Goal: Task Accomplishment & Management: Use online tool/utility

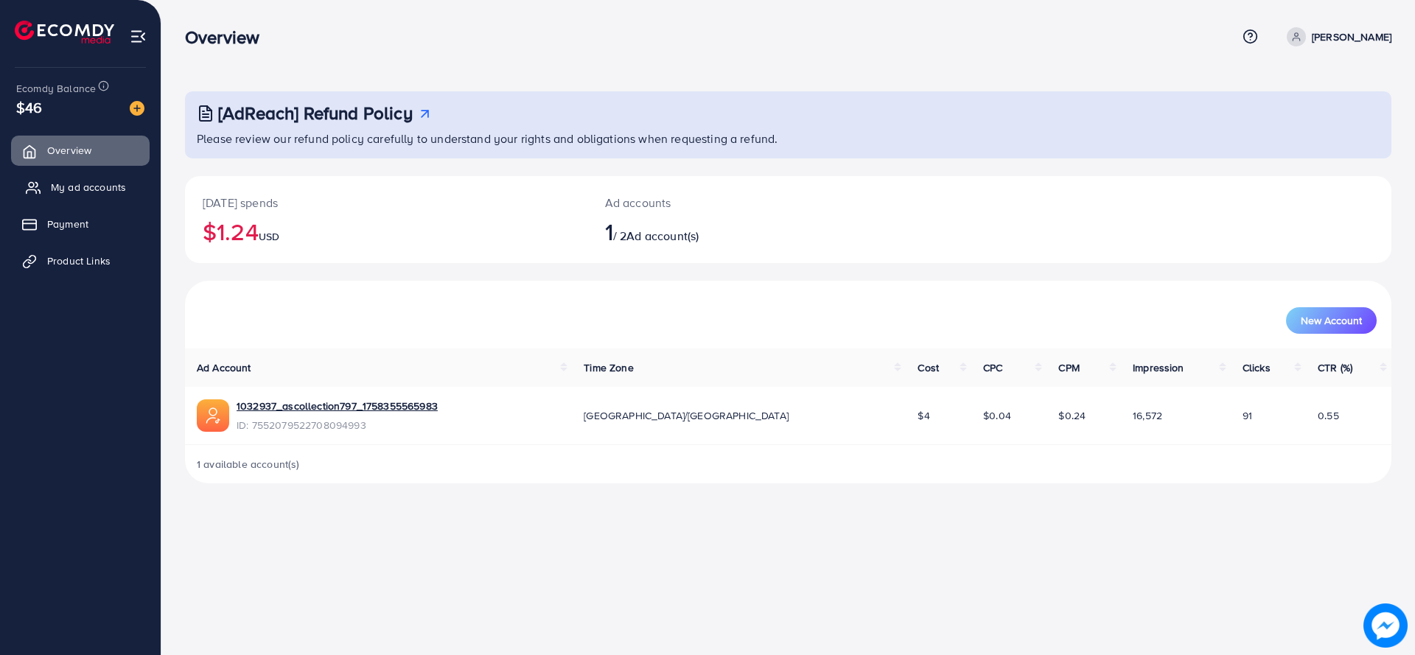
click at [91, 193] on span "My ad accounts" at bounding box center [88, 187] width 75 height 15
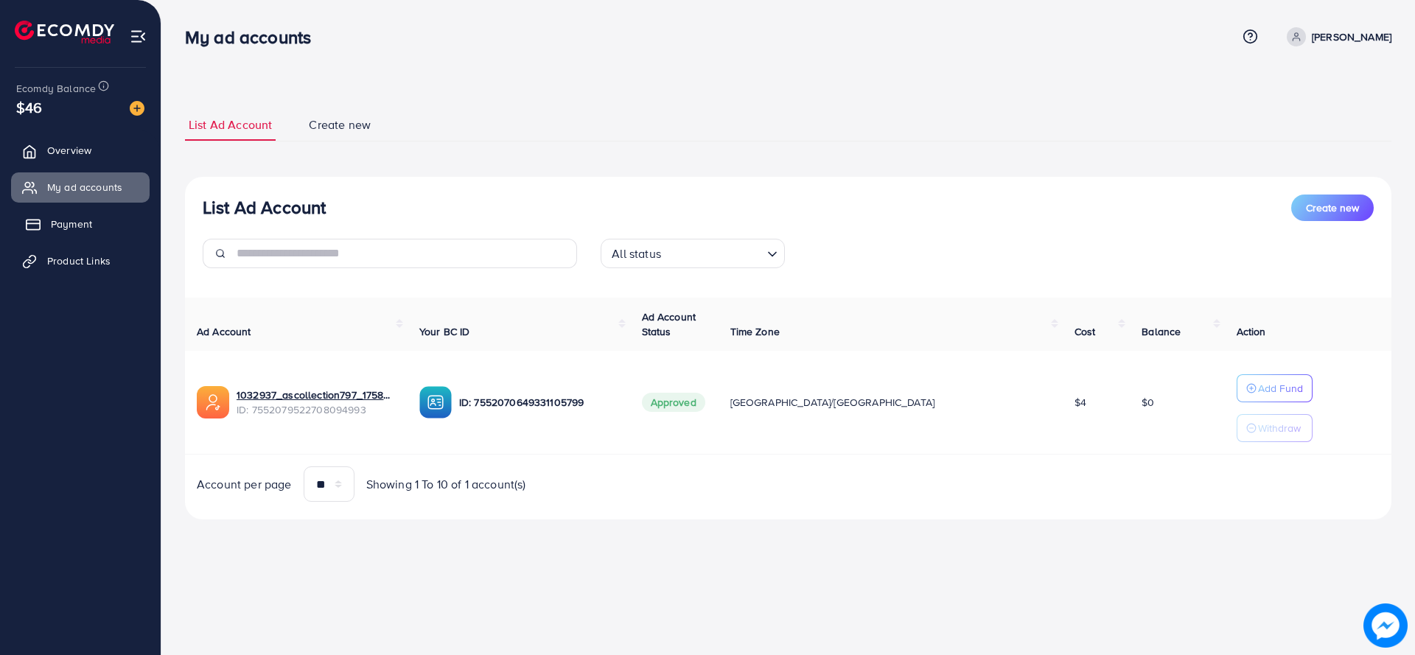
click at [99, 229] on link "Payment" at bounding box center [80, 223] width 139 height 29
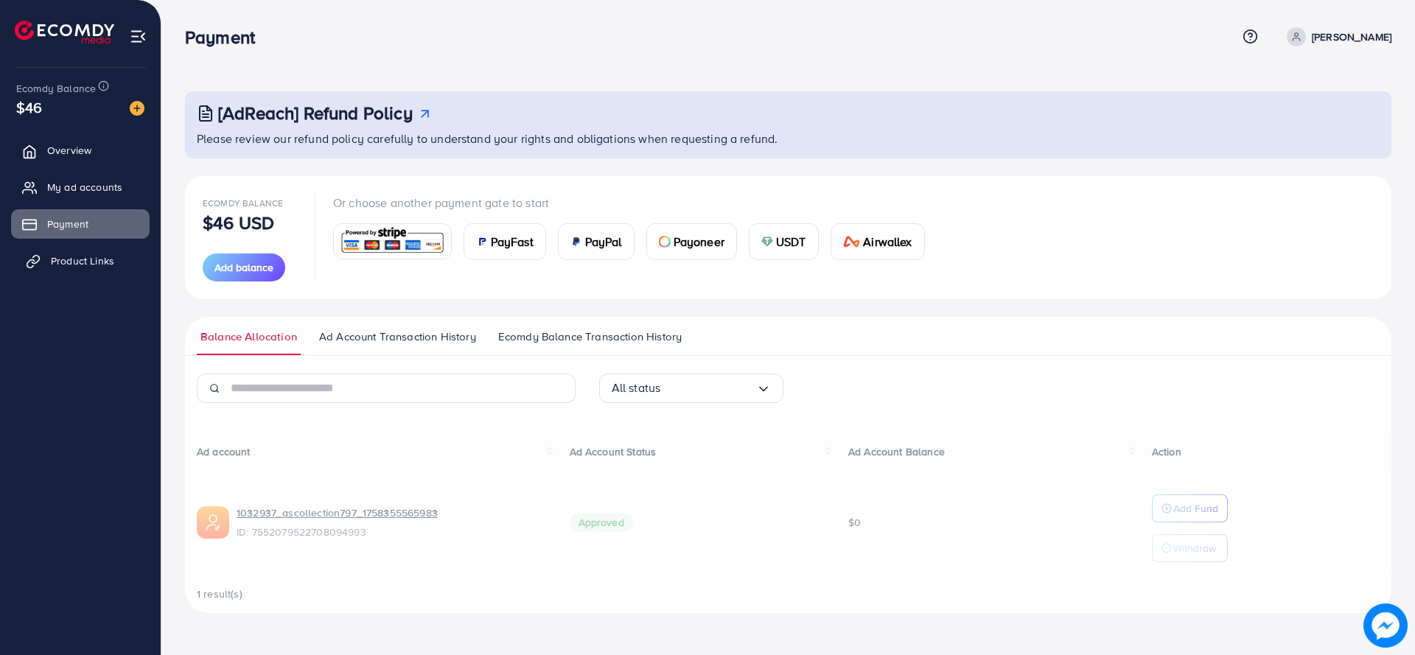
click at [86, 267] on span "Product Links" at bounding box center [82, 260] width 63 height 15
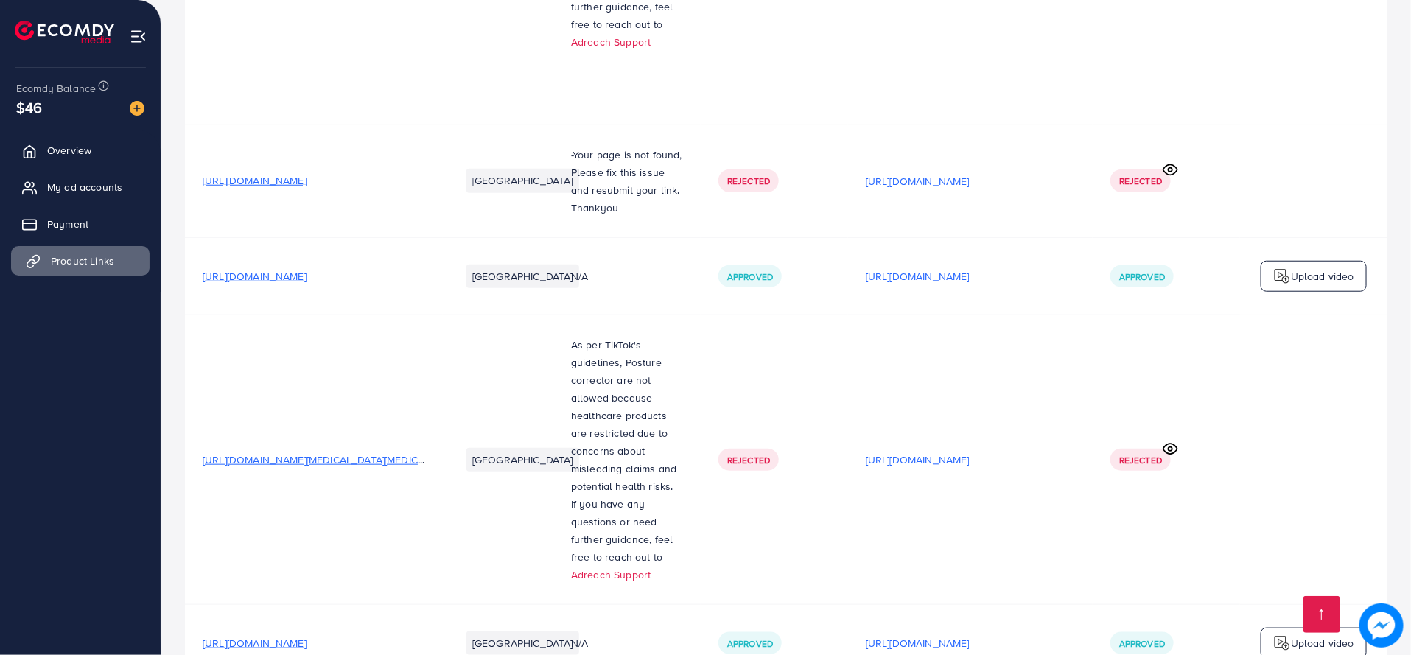
scroll to position [667, 0]
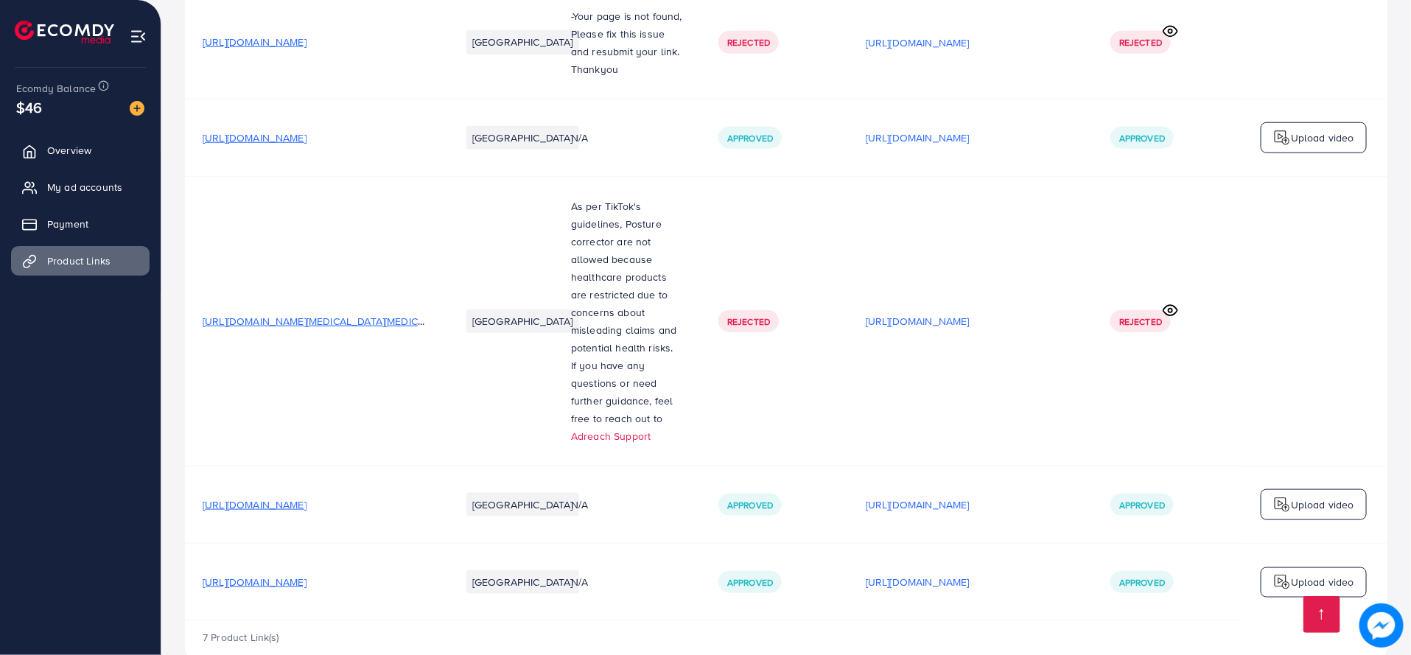
click at [307, 497] on span "[URL][DOMAIN_NAME]" at bounding box center [255, 504] width 104 height 15
click at [970, 496] on p "[URL][DOMAIN_NAME]" at bounding box center [918, 505] width 104 height 18
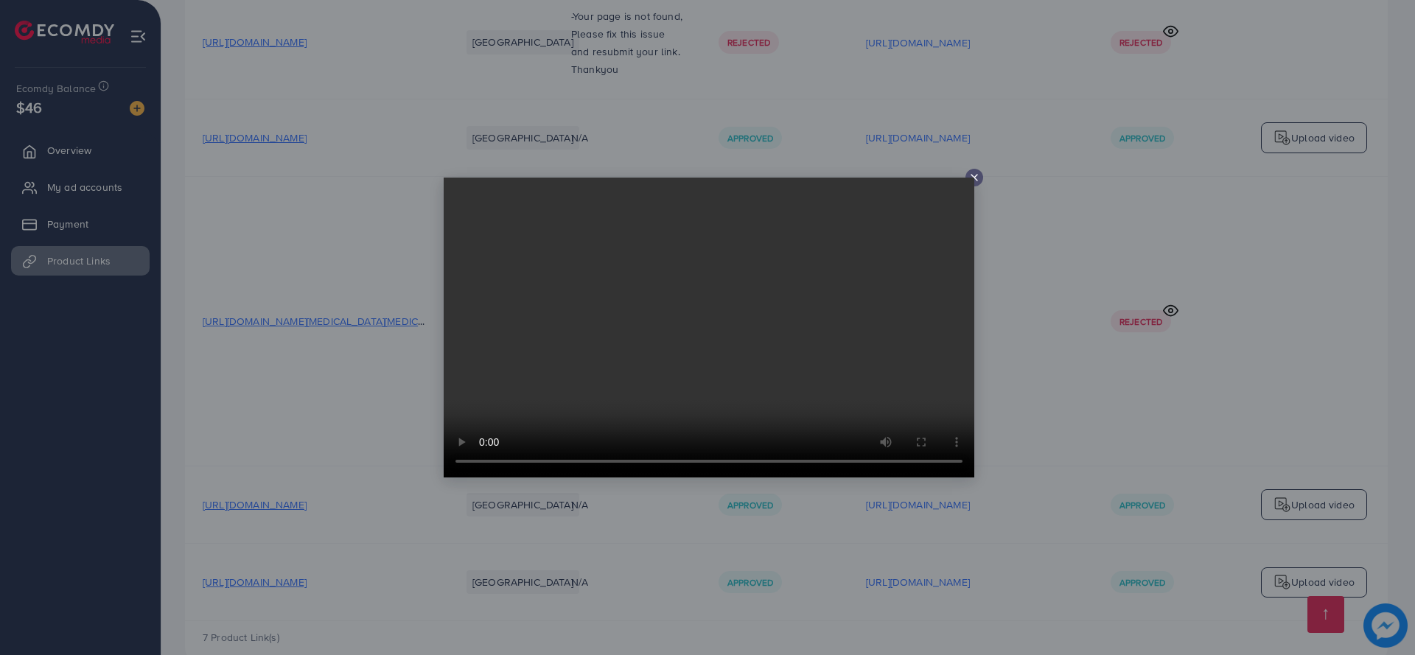
click at [974, 177] on line at bounding box center [974, 178] width 6 height 6
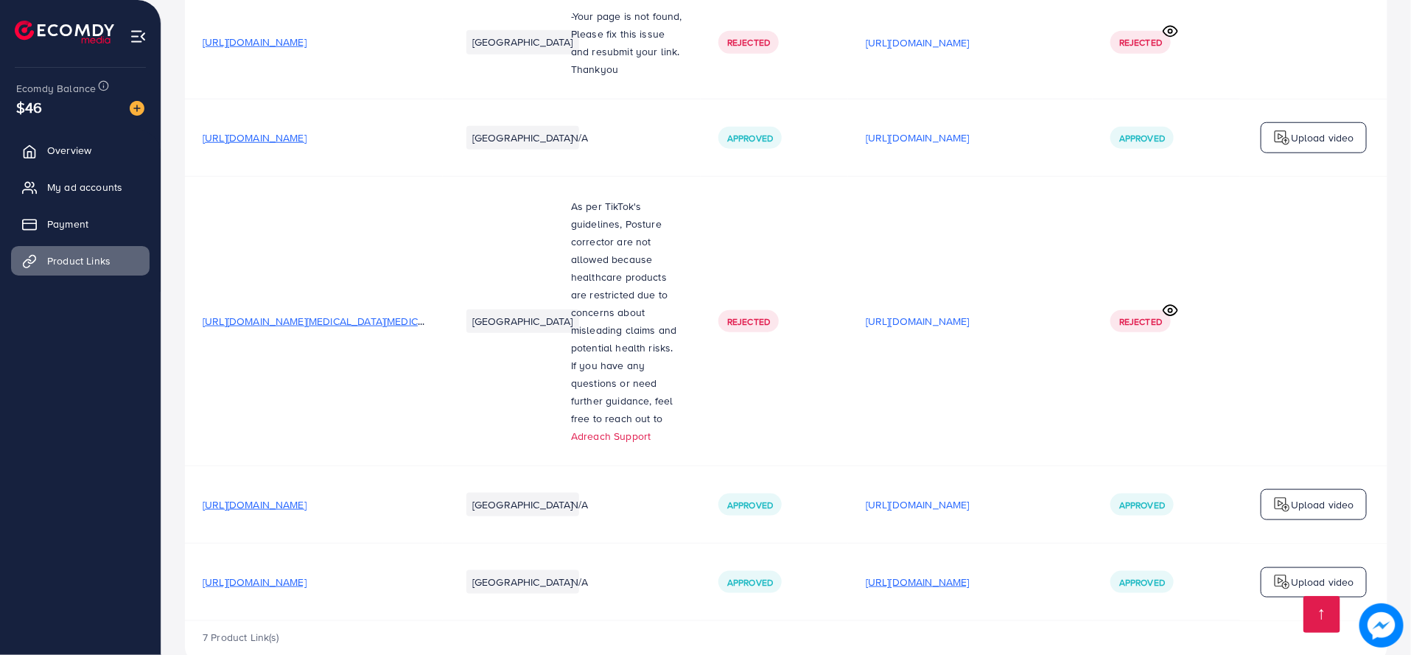
click at [970, 573] on p "[URL][DOMAIN_NAME]" at bounding box center [918, 582] width 104 height 18
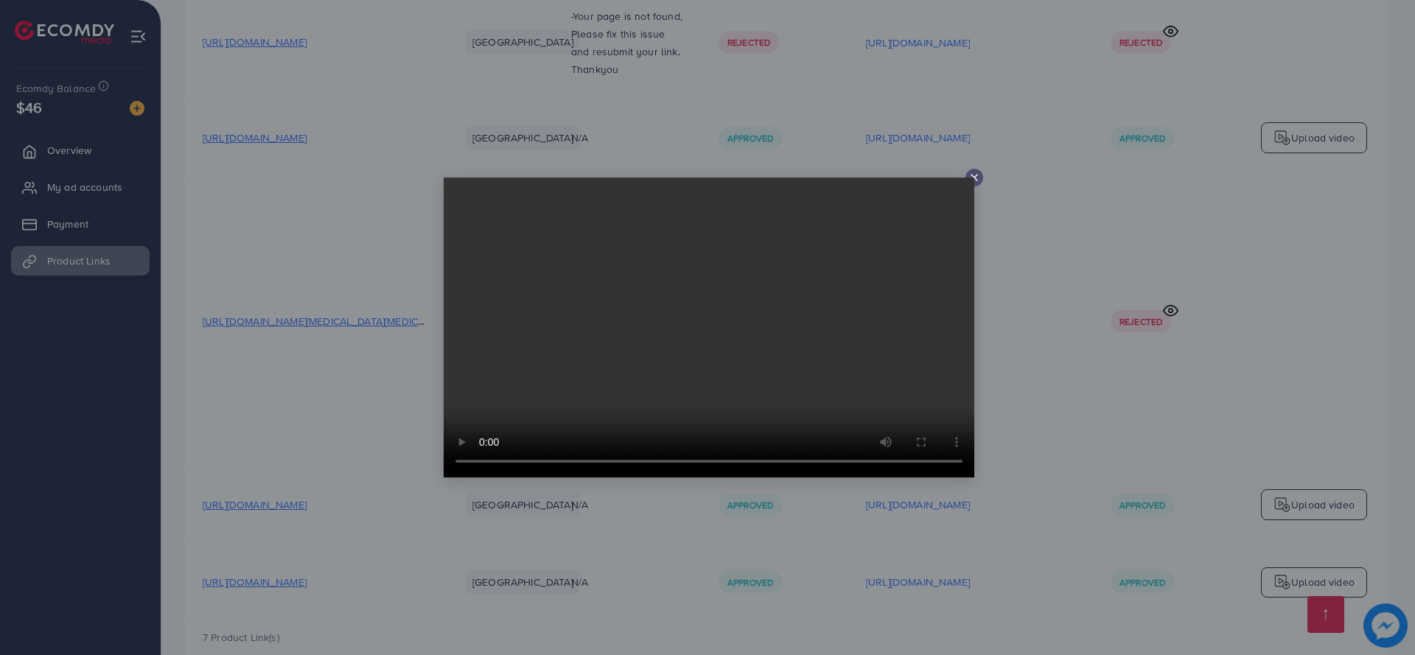
click at [974, 177] on line at bounding box center [974, 178] width 6 height 6
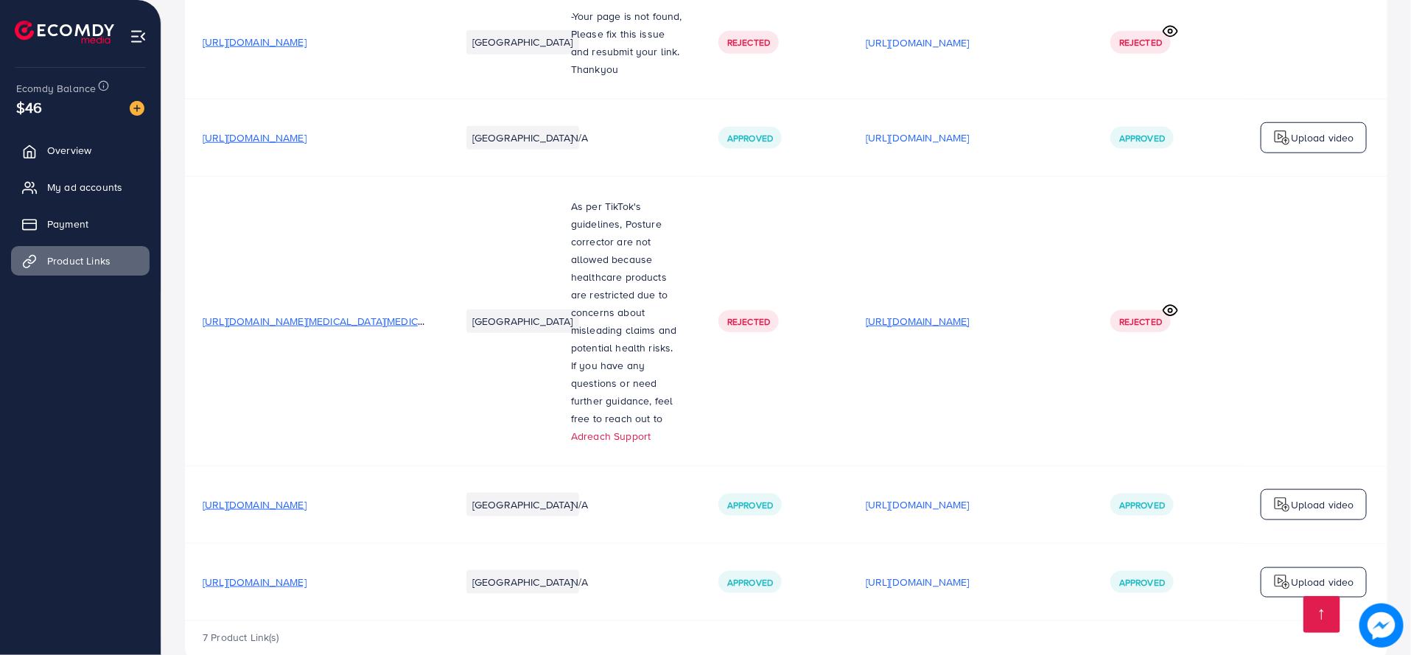
click at [970, 312] on p "[URL][DOMAIN_NAME]" at bounding box center [918, 321] width 104 height 18
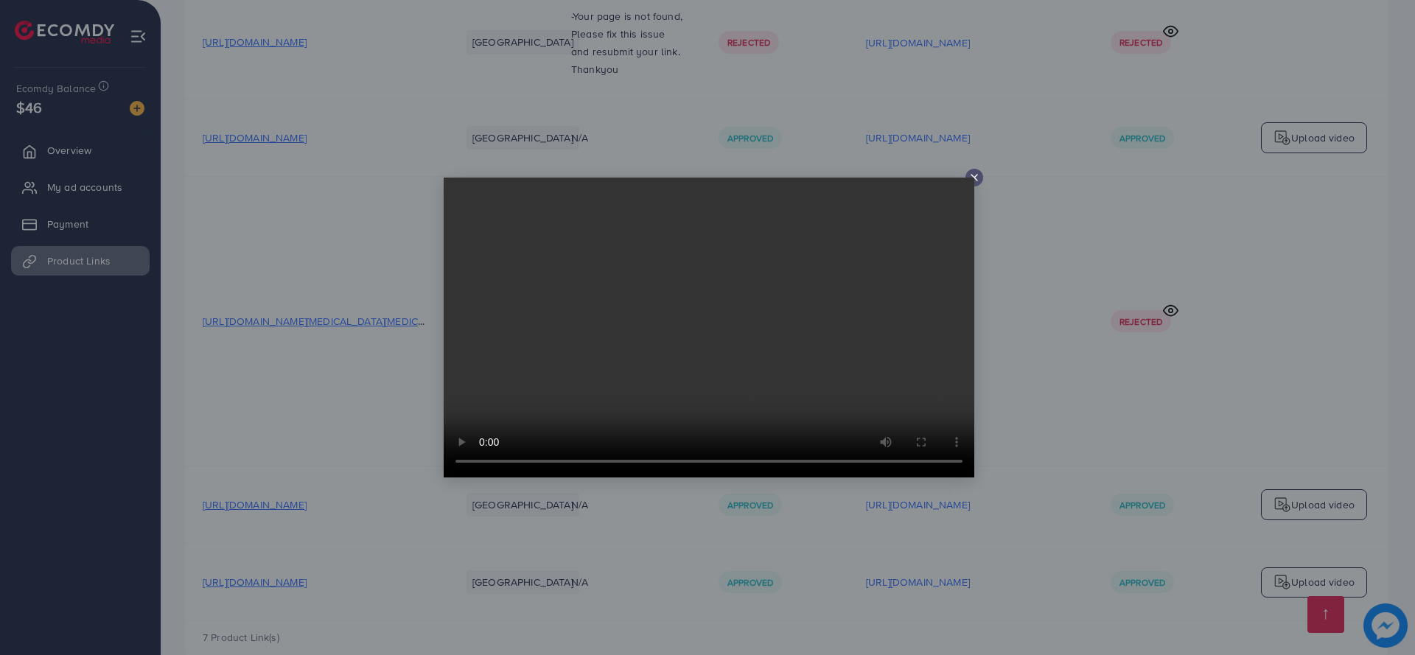
click at [975, 180] on icon at bounding box center [974, 178] width 12 height 12
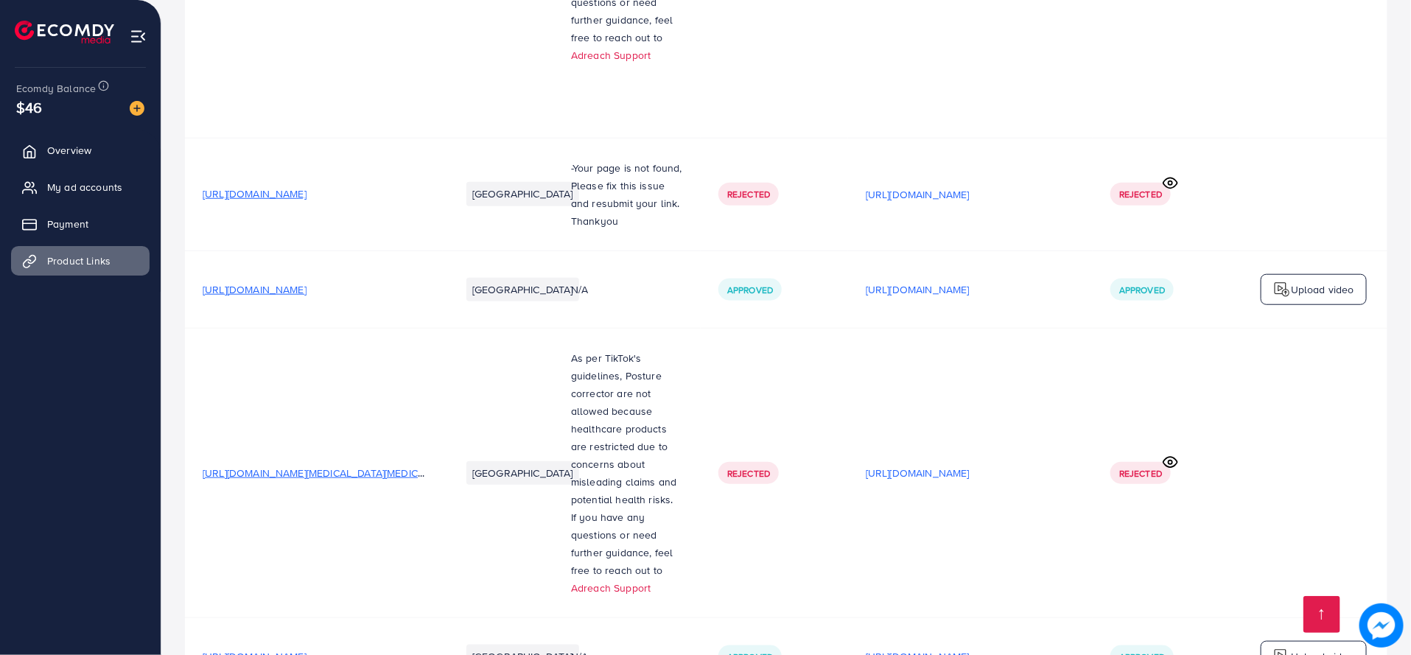
scroll to position [511, 0]
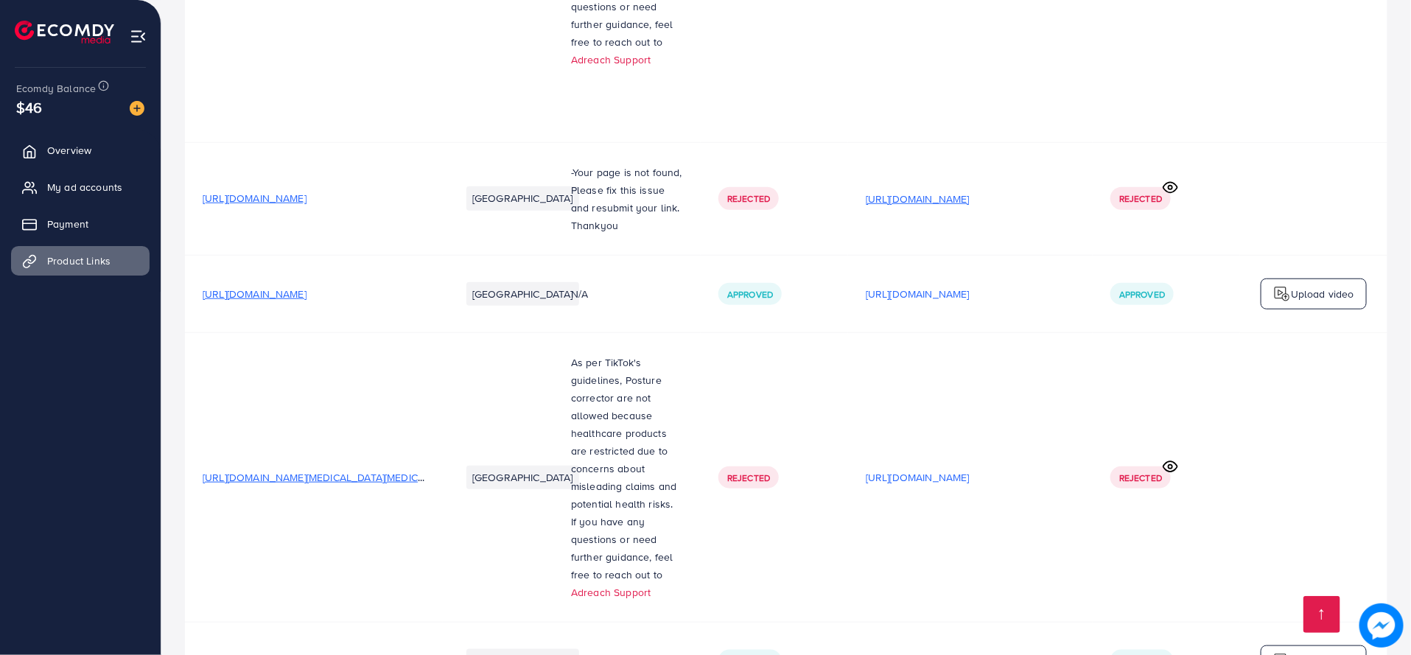
click at [970, 190] on p "[URL][DOMAIN_NAME]" at bounding box center [918, 199] width 104 height 18
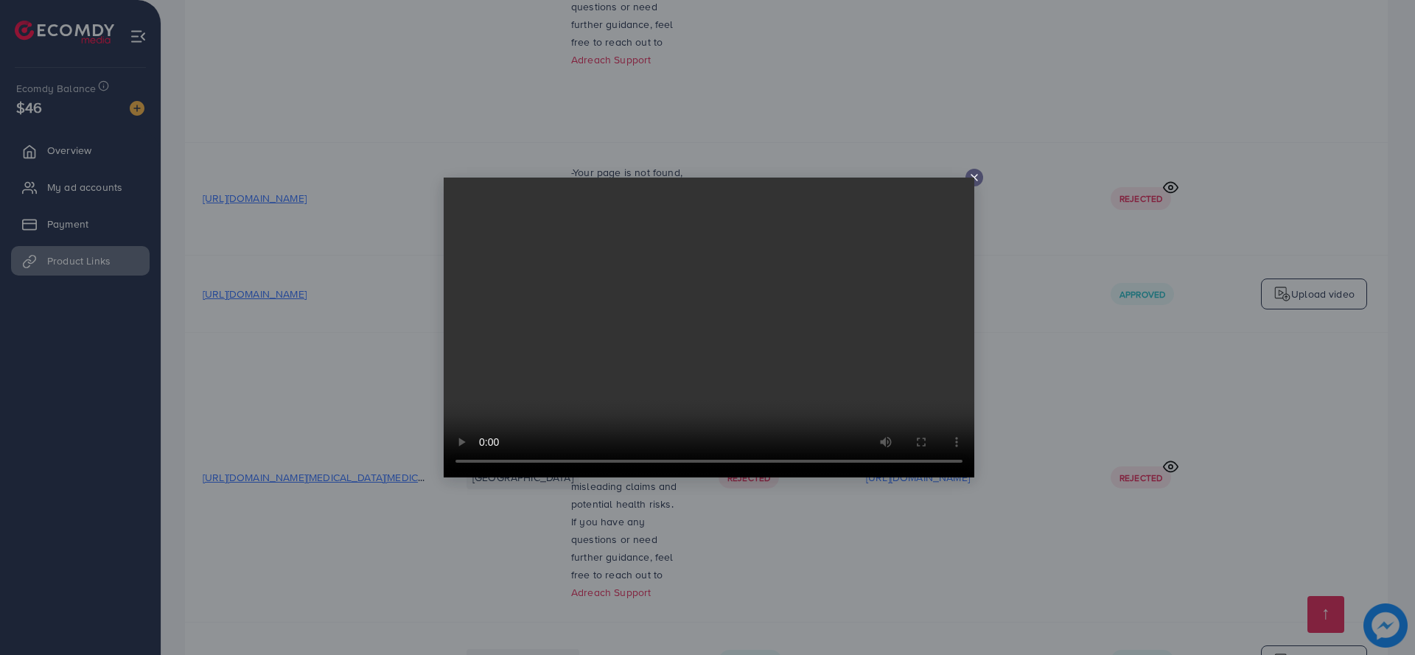
click at [970, 177] on icon at bounding box center [974, 178] width 12 height 12
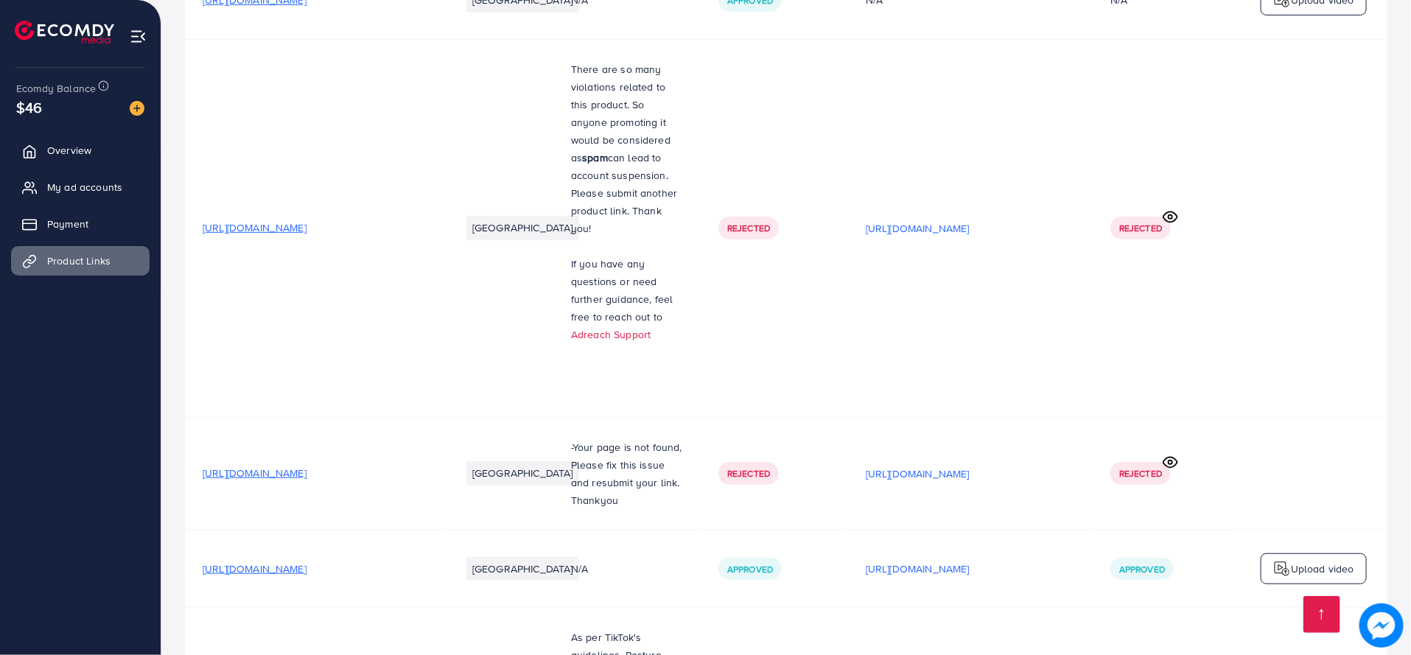
scroll to position [230, 0]
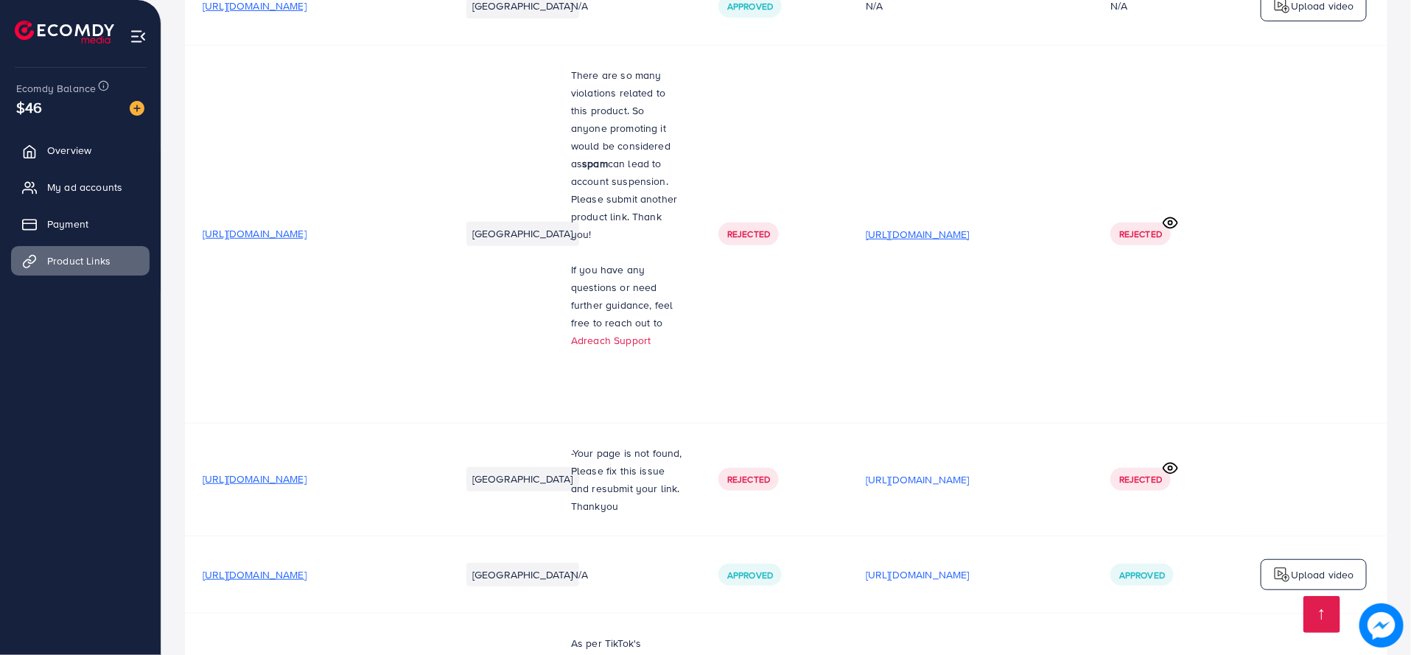
click at [970, 230] on p "[URL][DOMAIN_NAME]" at bounding box center [918, 234] width 104 height 18
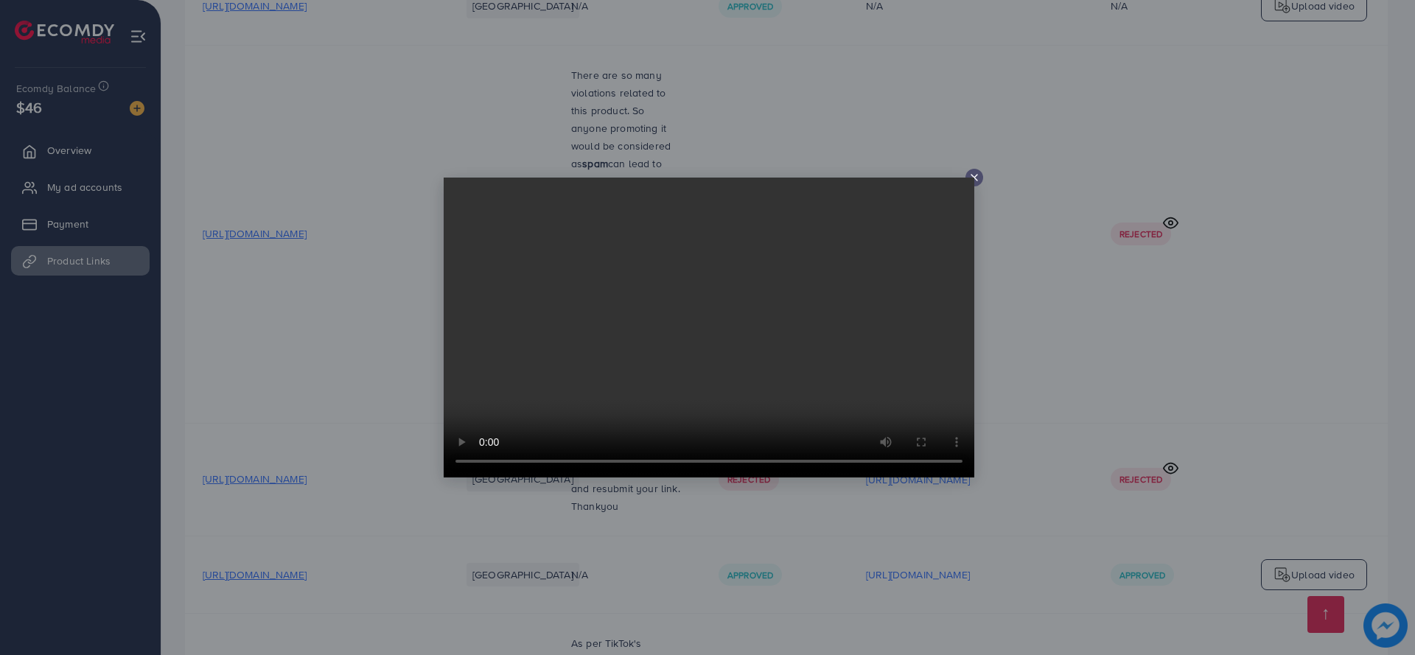
click at [977, 178] on icon at bounding box center [974, 178] width 12 height 12
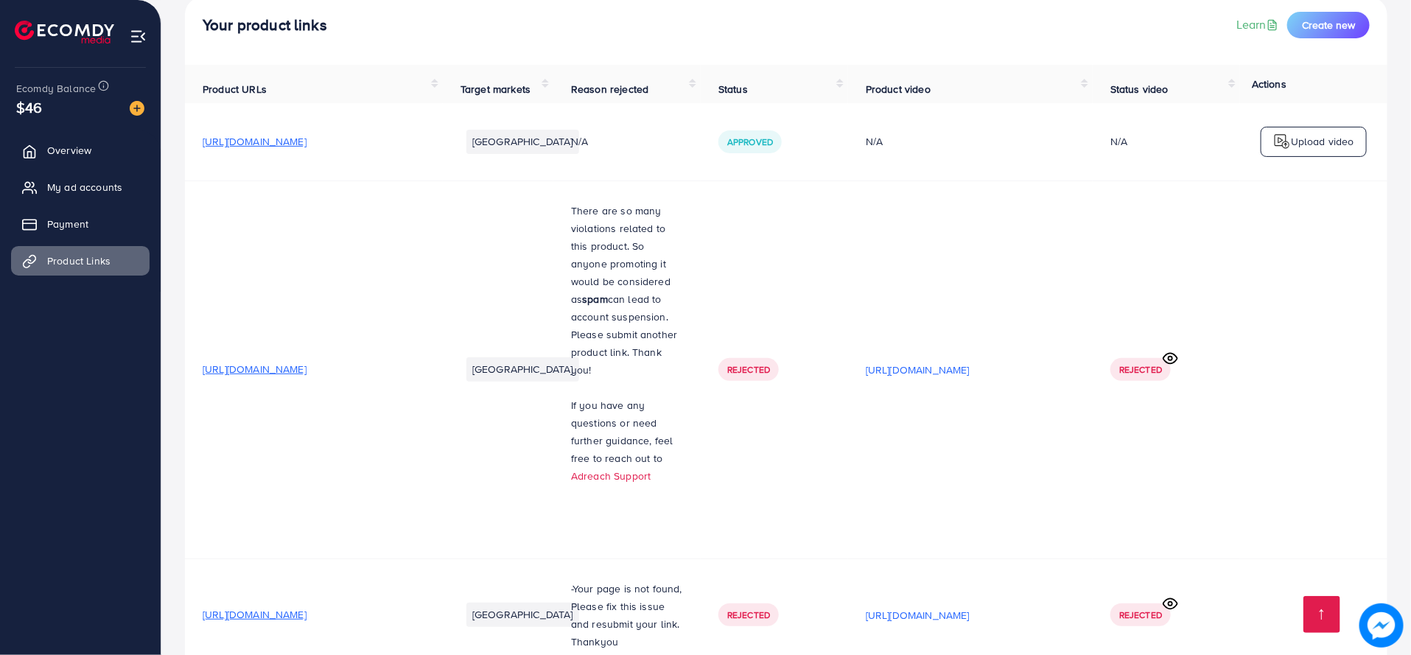
scroll to position [0, 0]
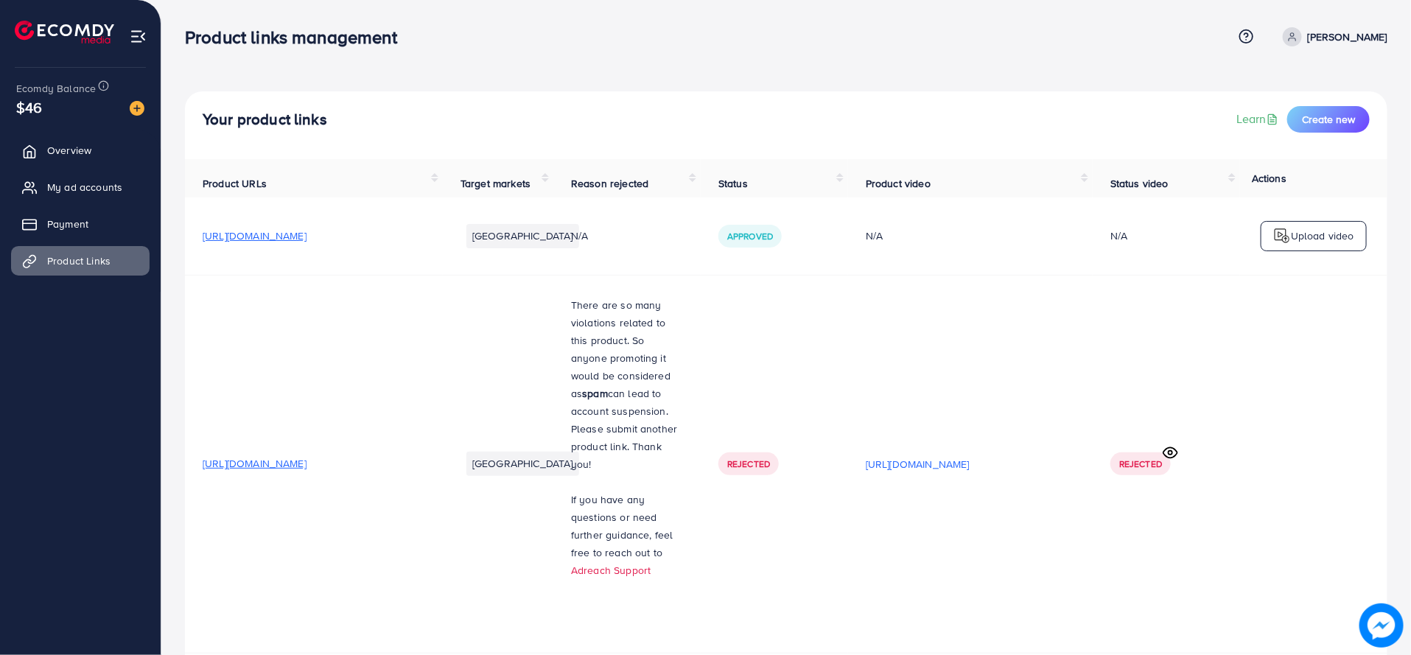
click at [307, 240] on span "[URL][DOMAIN_NAME]" at bounding box center [255, 235] width 104 height 15
click at [1324, 234] on p "Upload video" at bounding box center [1322, 236] width 63 height 18
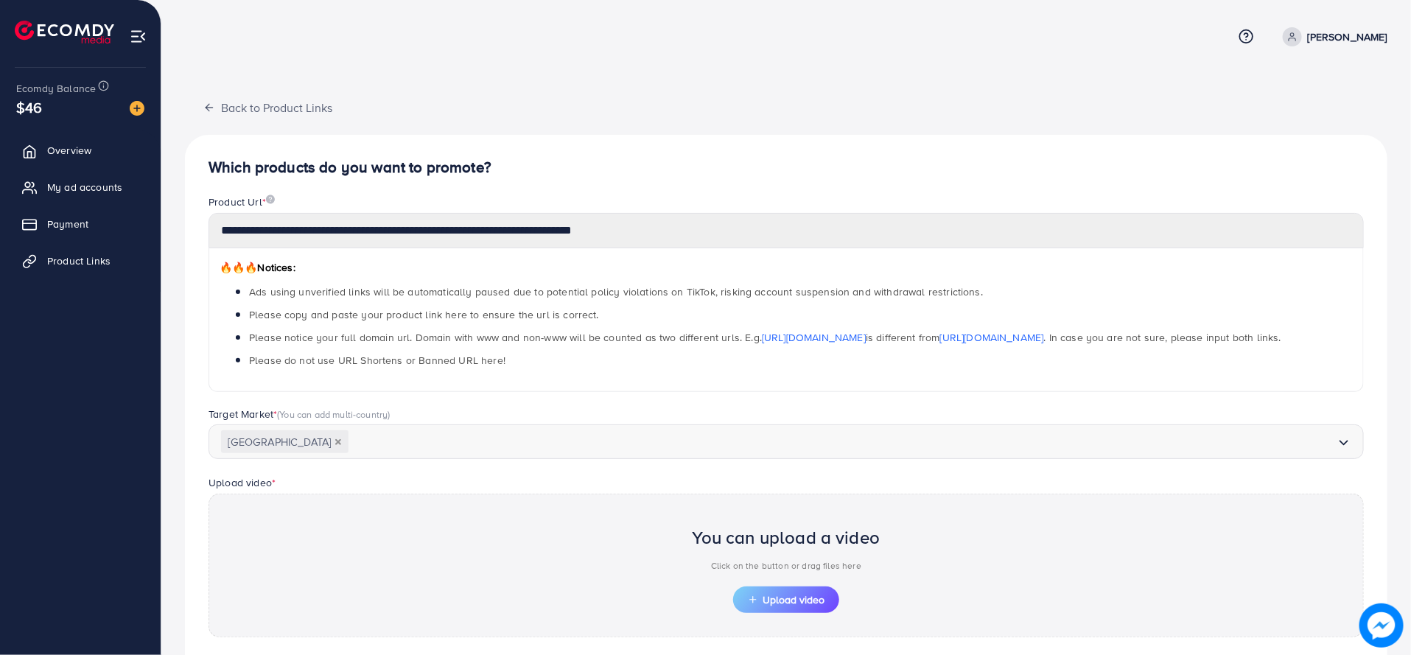
scroll to position [119, 0]
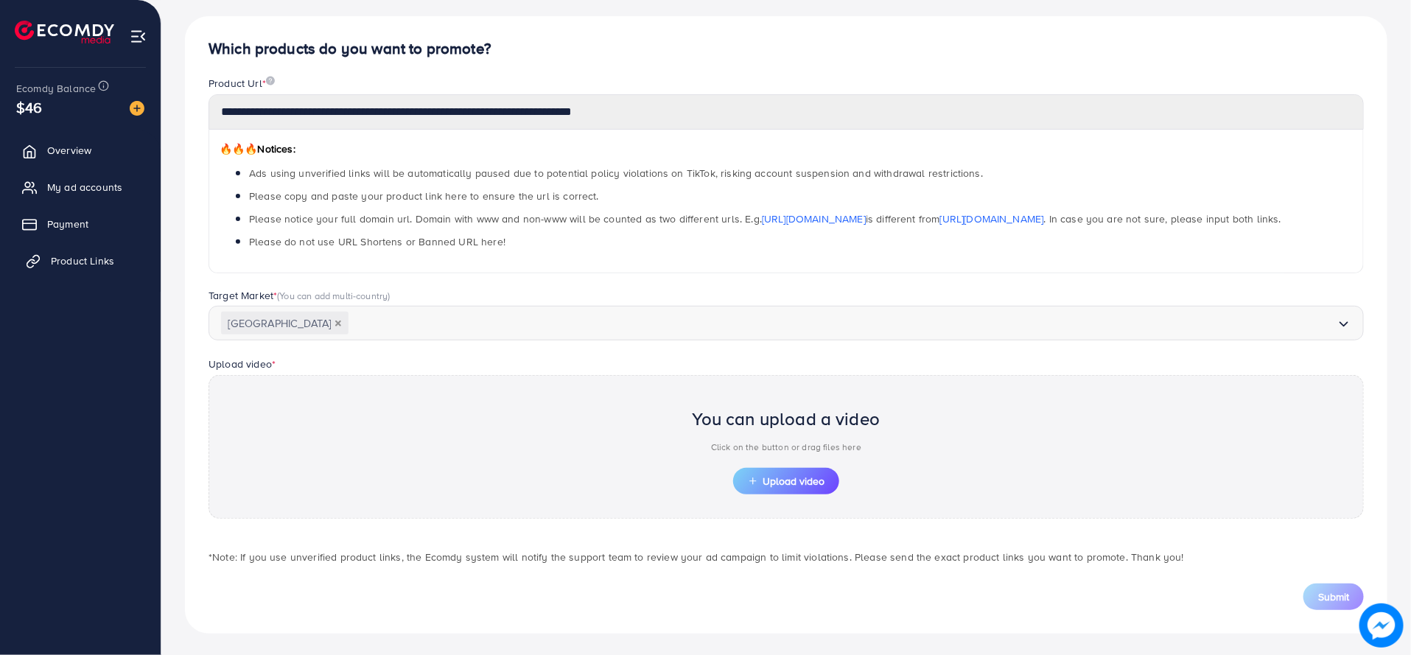
click at [85, 270] on link "Product Links" at bounding box center [80, 260] width 139 height 29
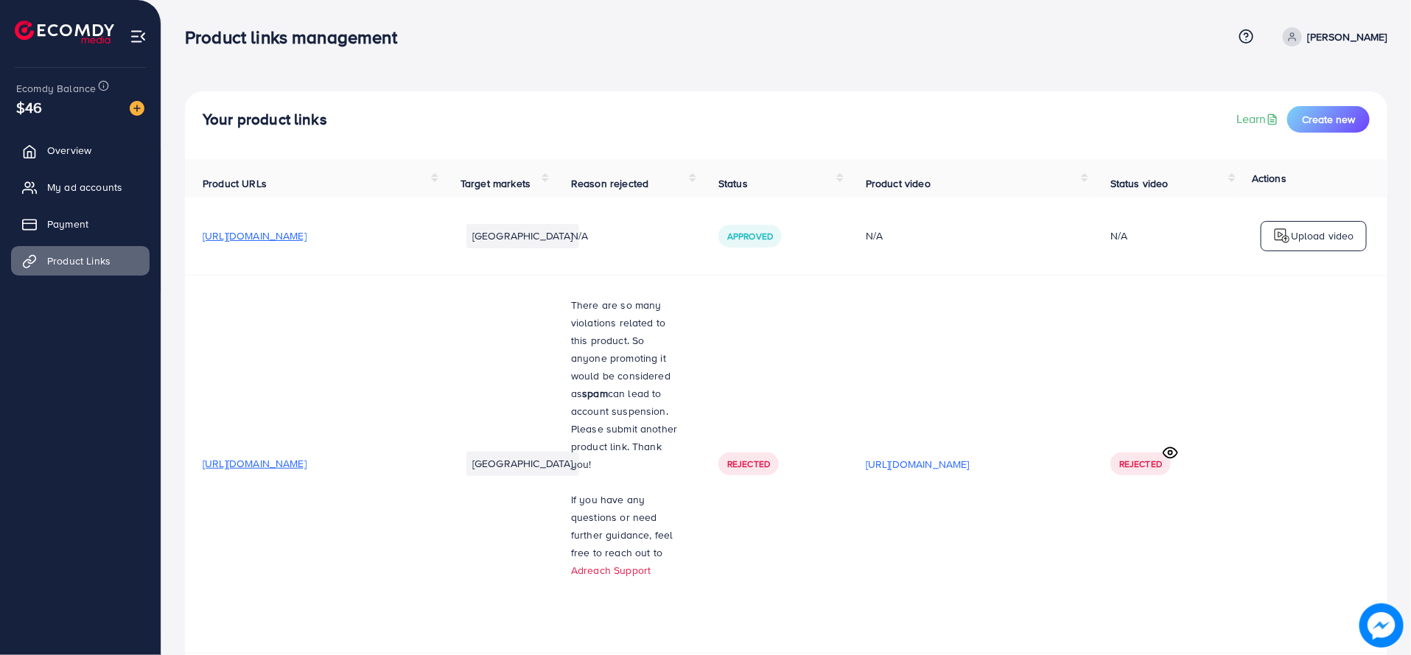
click at [1006, 242] on div "N/A" at bounding box center [970, 235] width 209 height 15
click at [1011, 230] on td "N/A" at bounding box center [970, 235] width 245 height 77
click at [953, 238] on div "N/A" at bounding box center [970, 235] width 209 height 15
click at [267, 238] on span "[URL][DOMAIN_NAME]" at bounding box center [255, 235] width 104 height 15
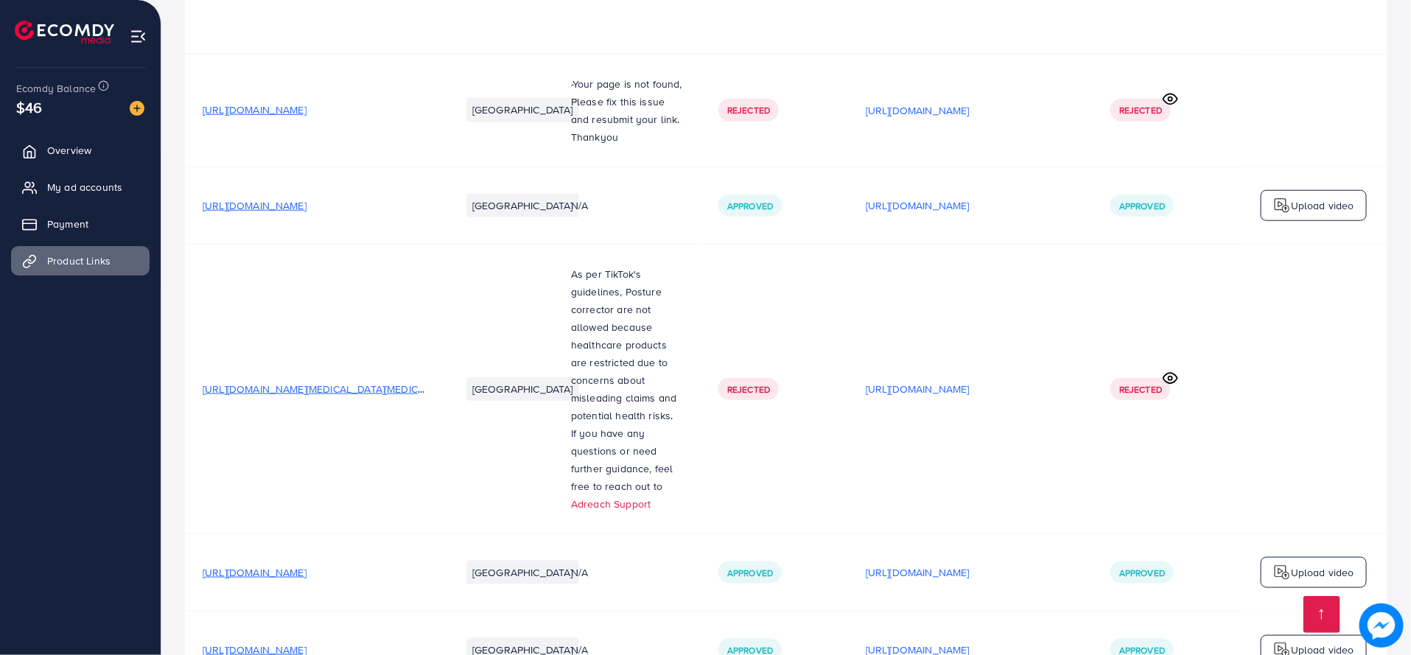
scroll to position [667, 0]
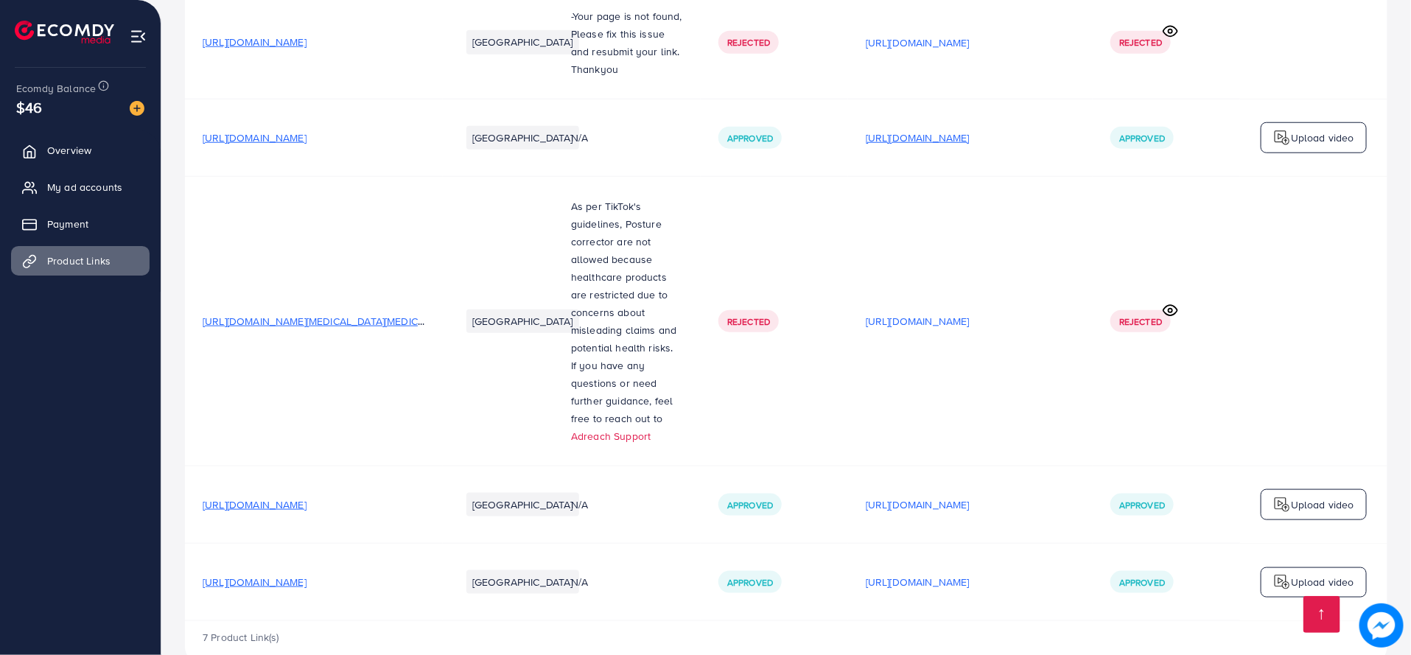
click at [881, 129] on p "[URL][DOMAIN_NAME]" at bounding box center [918, 138] width 104 height 18
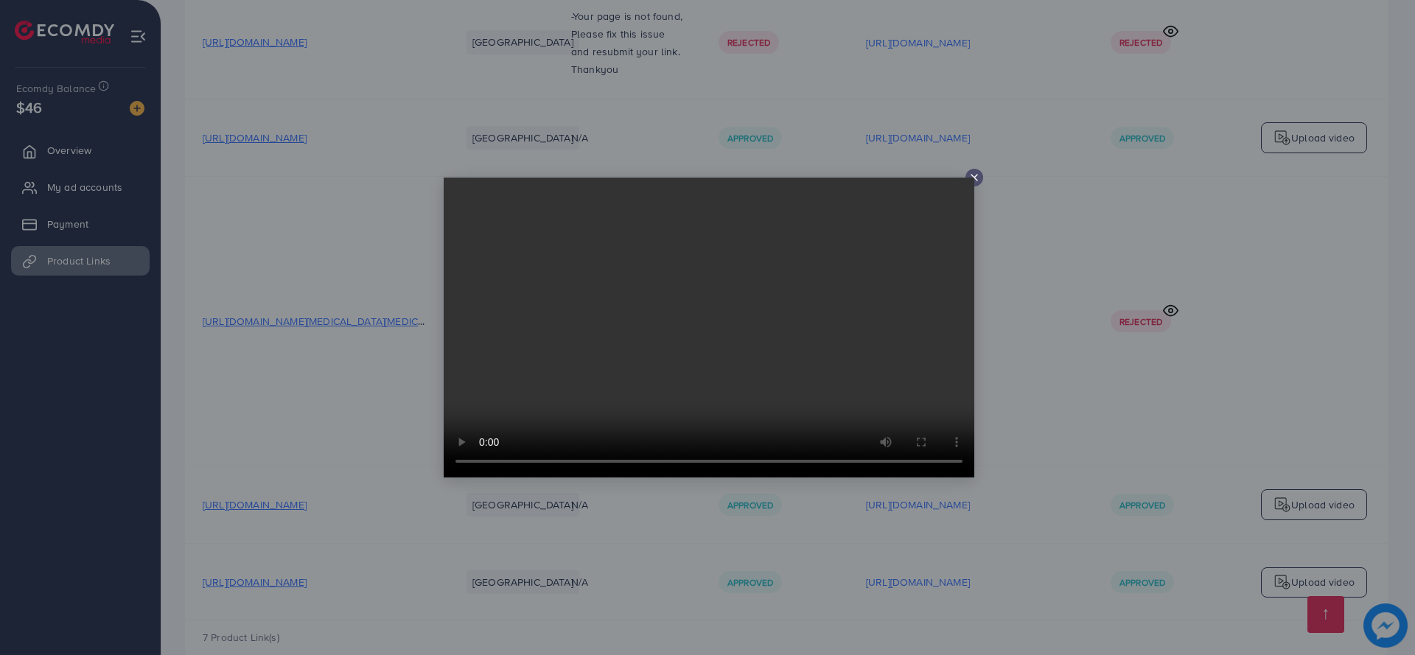
click at [977, 175] on line at bounding box center [974, 178] width 6 height 6
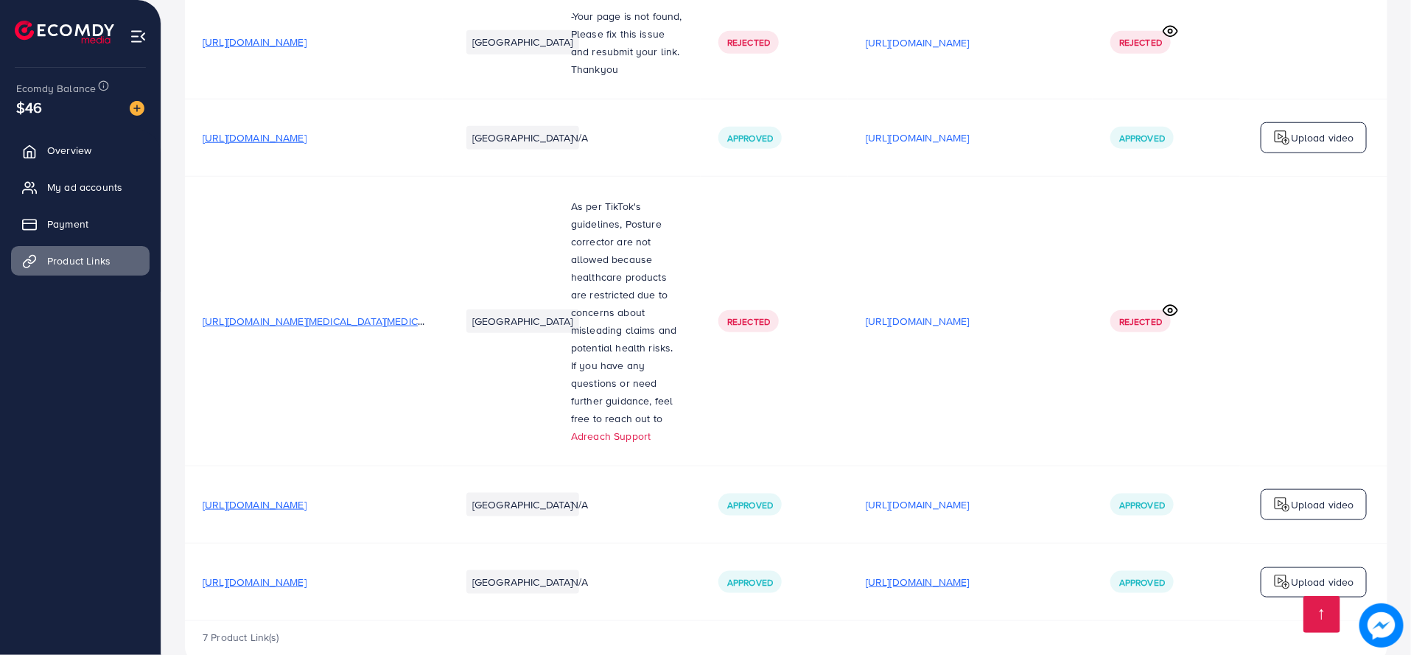
click at [970, 573] on p "[URL][DOMAIN_NAME]" at bounding box center [918, 582] width 104 height 18
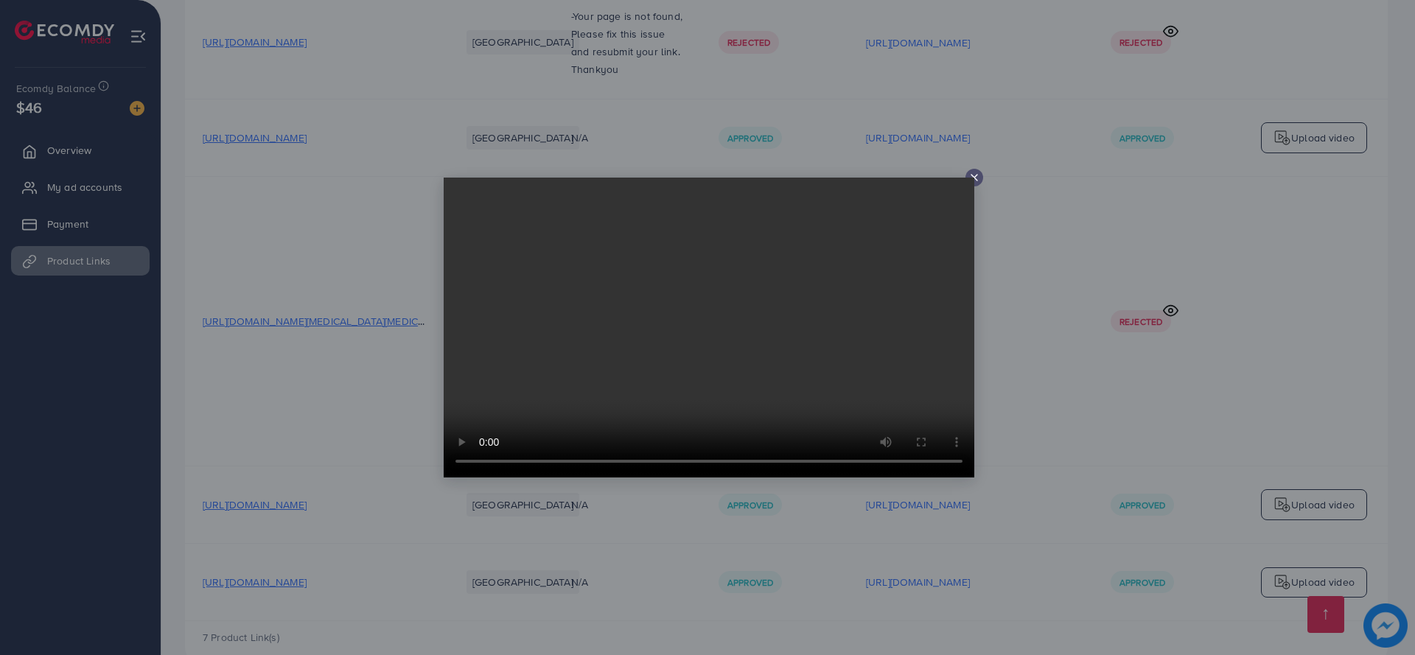
click at [974, 177] on line at bounding box center [974, 178] width 6 height 6
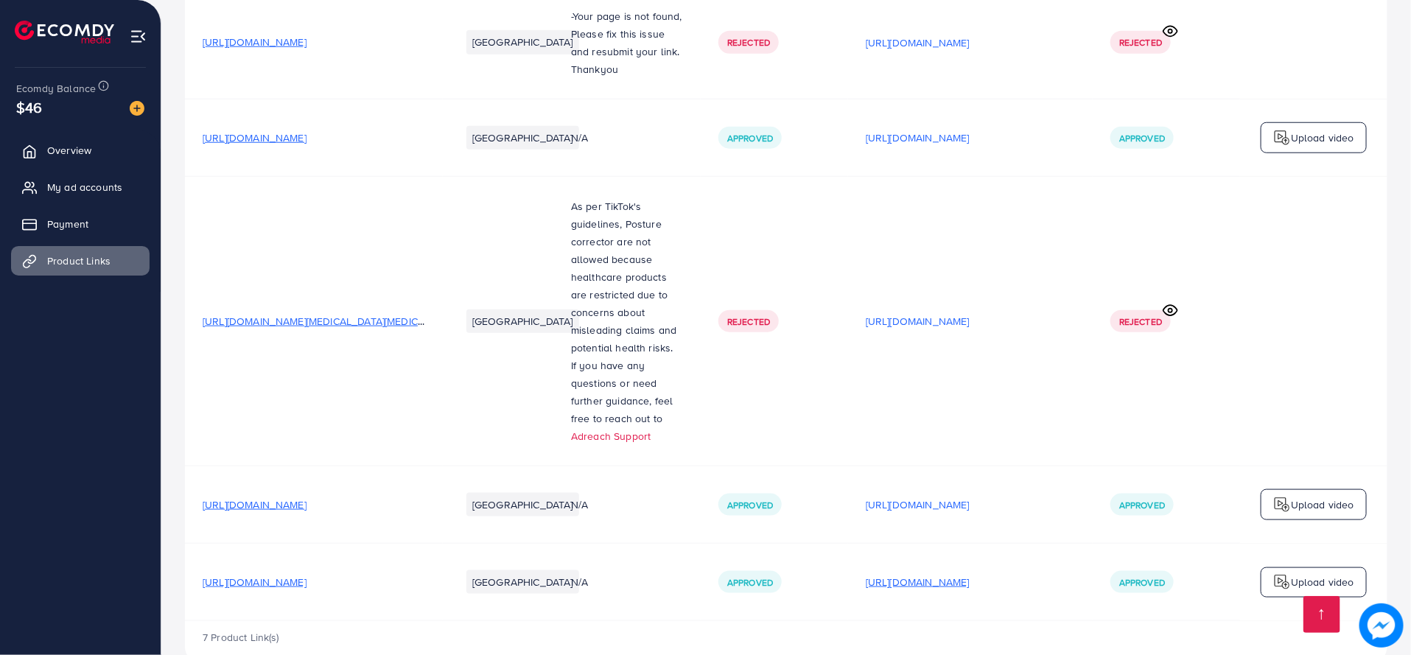
click at [970, 573] on p "[URL][DOMAIN_NAME]" at bounding box center [918, 582] width 104 height 18
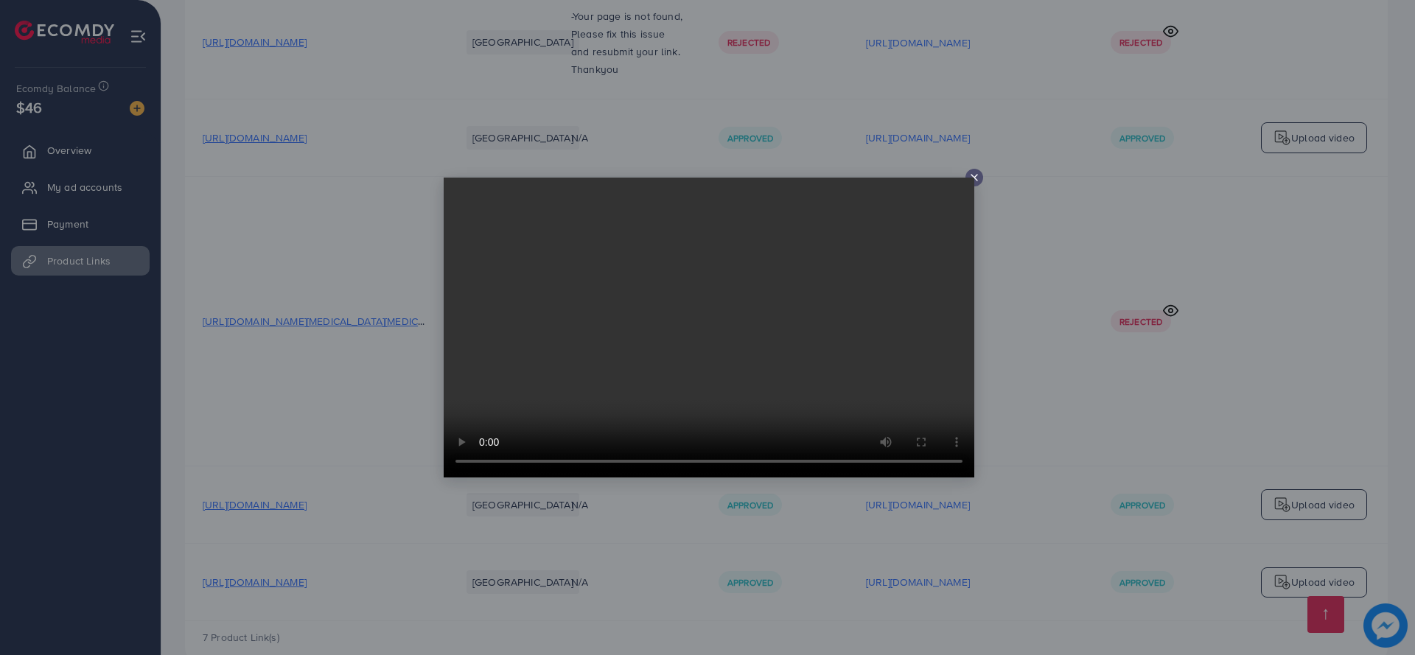
click at [1007, 557] on div at bounding box center [707, 327] width 1415 height 655
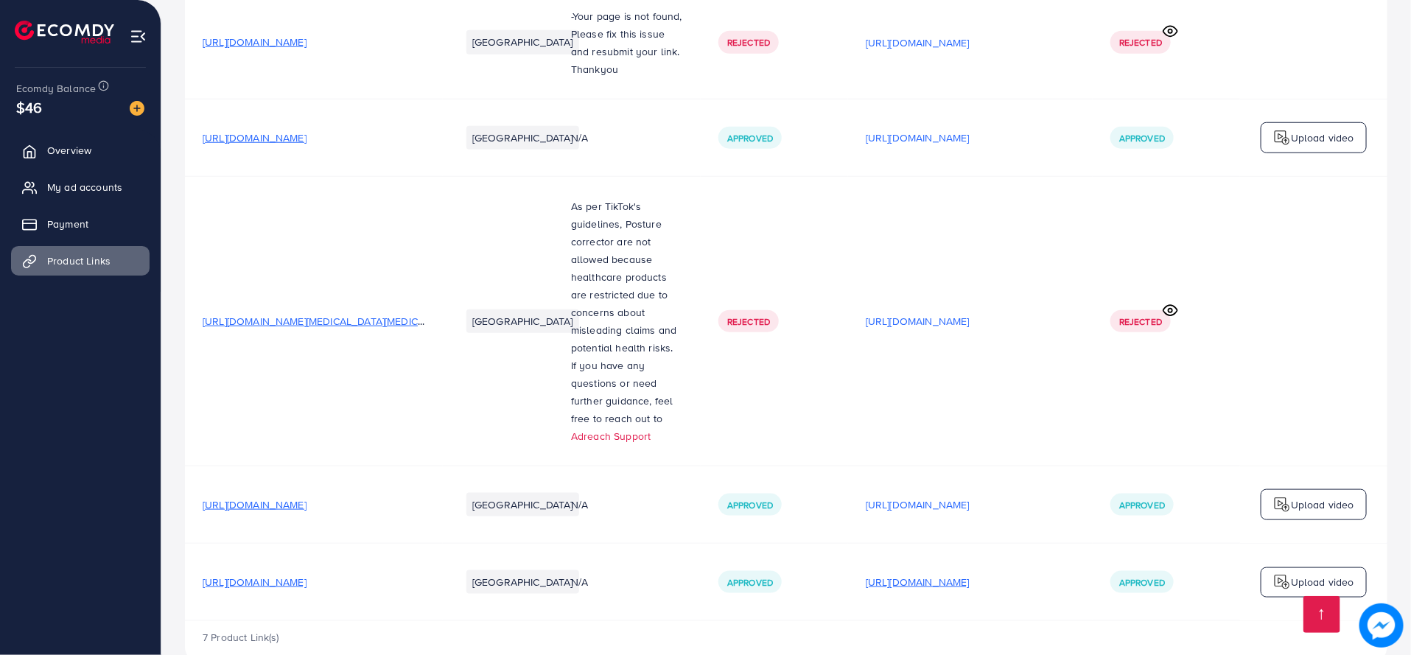
click at [970, 573] on p "[URL][DOMAIN_NAME]" at bounding box center [918, 582] width 104 height 18
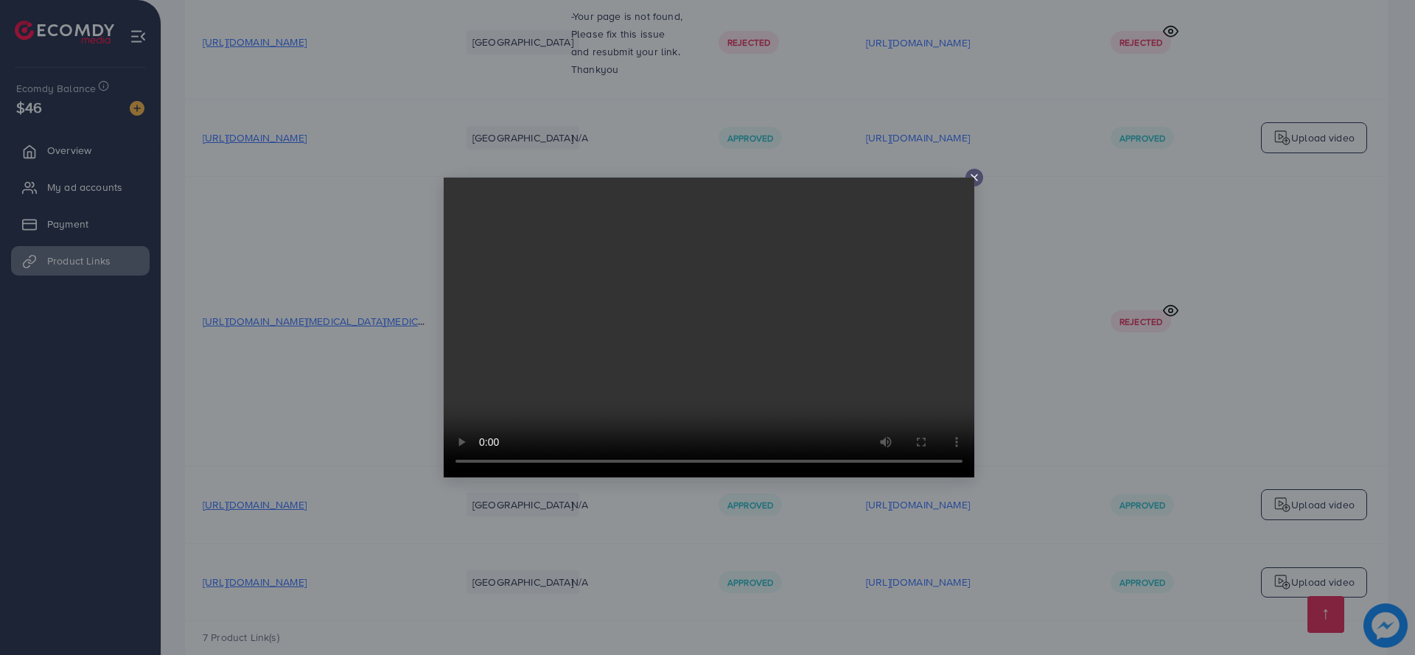
click at [972, 177] on icon at bounding box center [974, 178] width 12 height 12
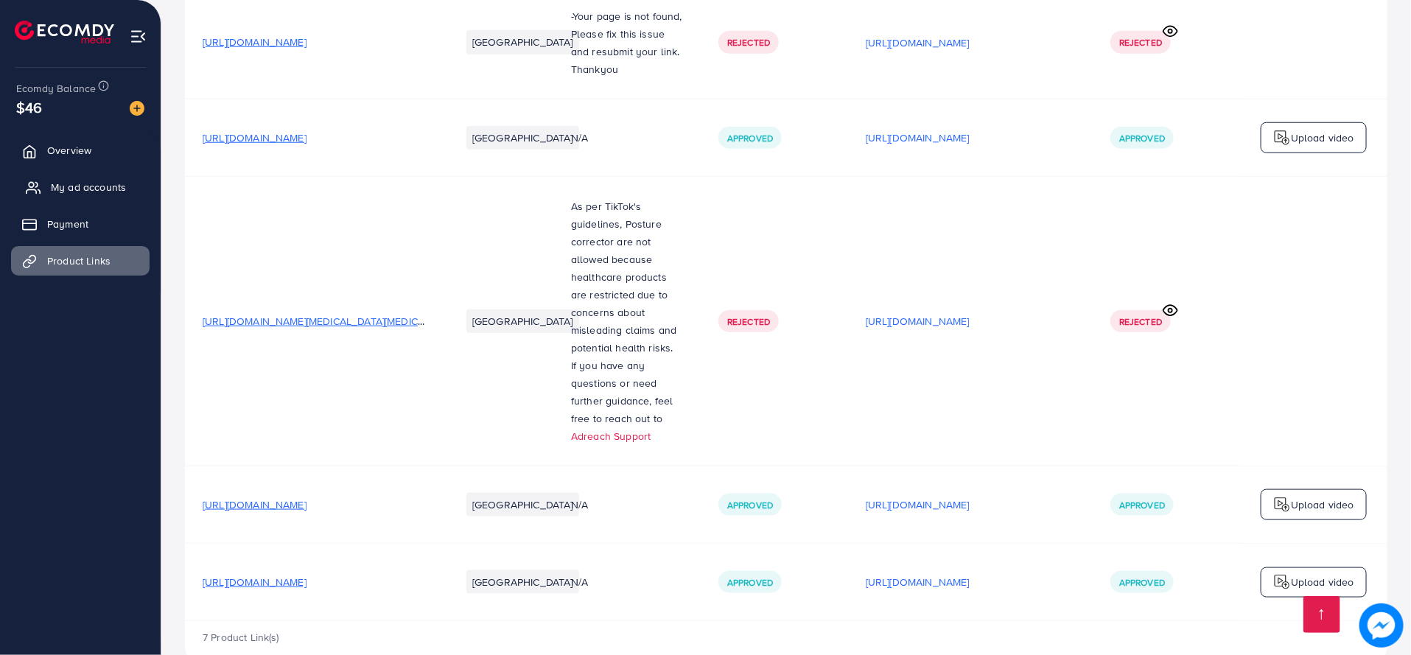
click at [41, 184] on link "My ad accounts" at bounding box center [80, 186] width 139 height 29
